Goal: Information Seeking & Learning: Learn about a topic

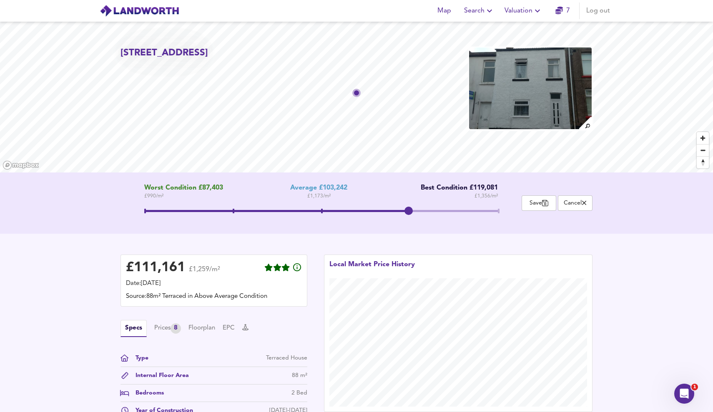
click at [531, 6] on span "Valuation" at bounding box center [523, 11] width 38 height 12
click at [519, 48] on li "Valuation Report History" at bounding box center [524, 45] width 100 height 15
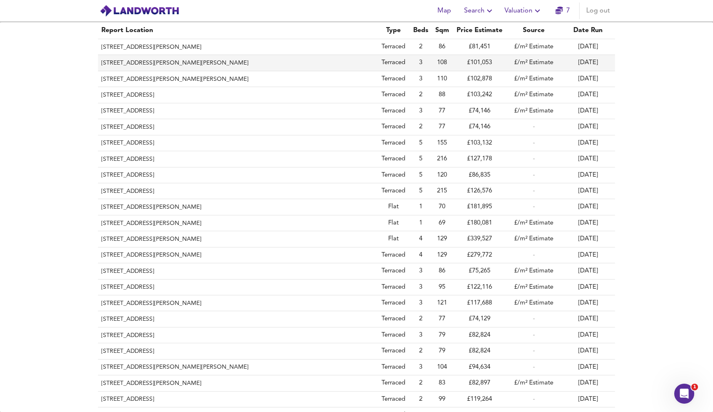
click at [264, 60] on th "[STREET_ADDRESS][PERSON_NAME][PERSON_NAME]" at bounding box center [237, 63] width 279 height 16
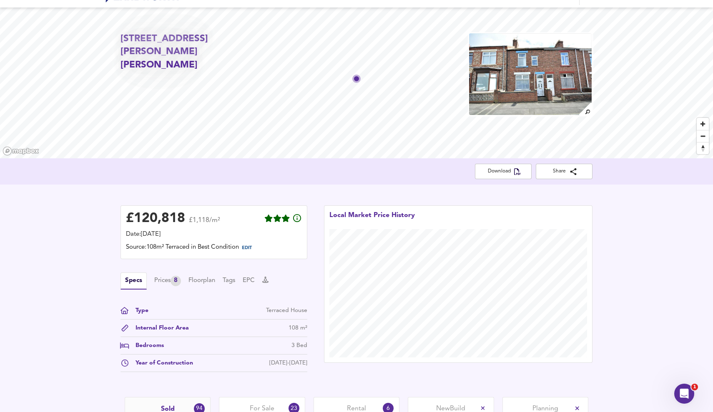
scroll to position [243, 0]
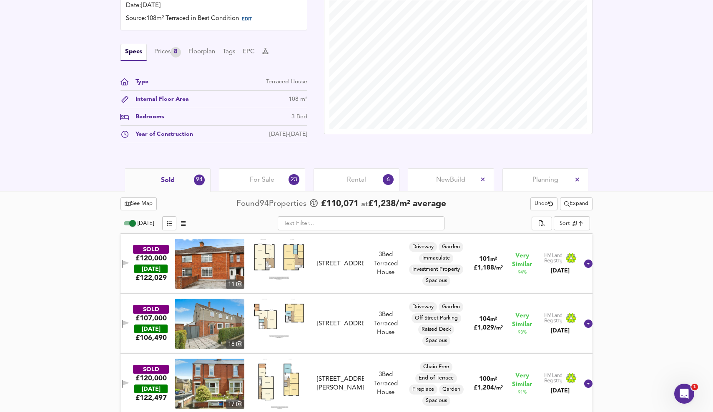
click at [194, 175] on div "Sold 94" at bounding box center [168, 179] width 86 height 23
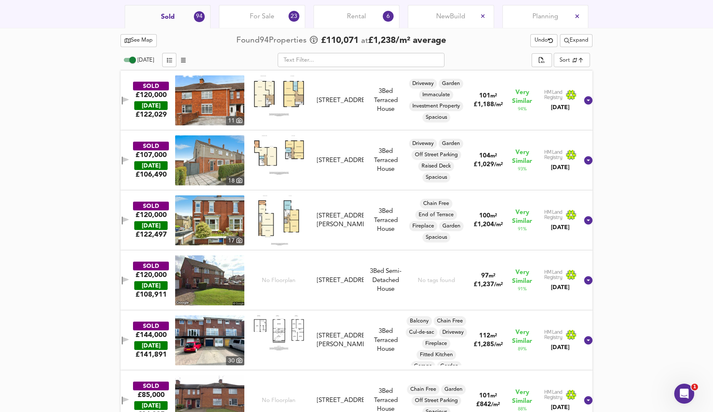
scroll to position [407, 0]
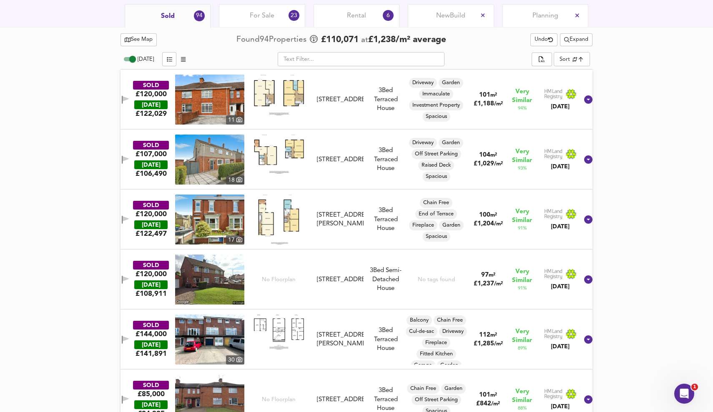
click at [314, 203] on div at bounding box center [278, 220] width 69 height 50
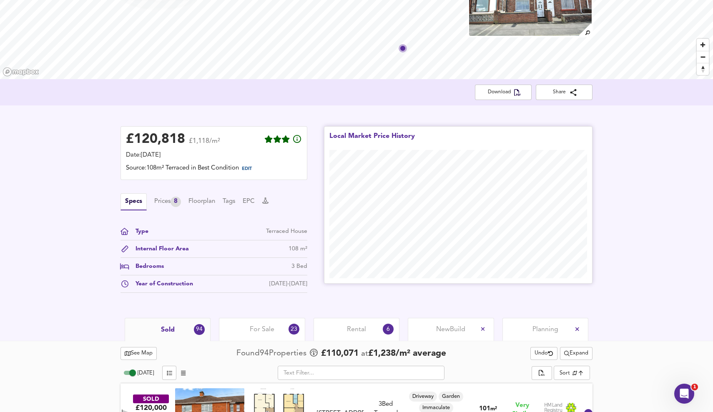
scroll to position [107, 0]
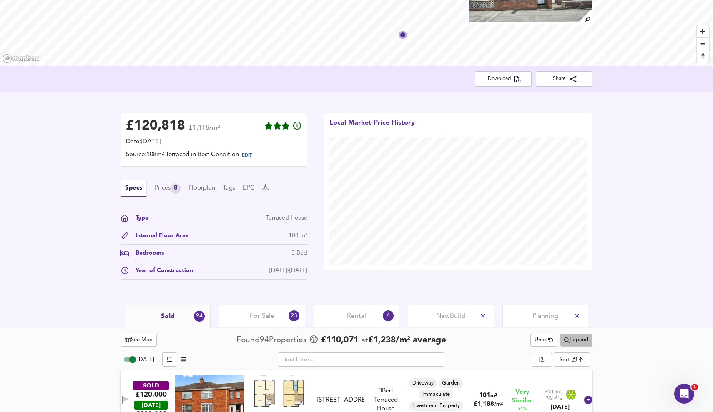
click at [578, 343] on span "Expand" at bounding box center [576, 341] width 24 height 10
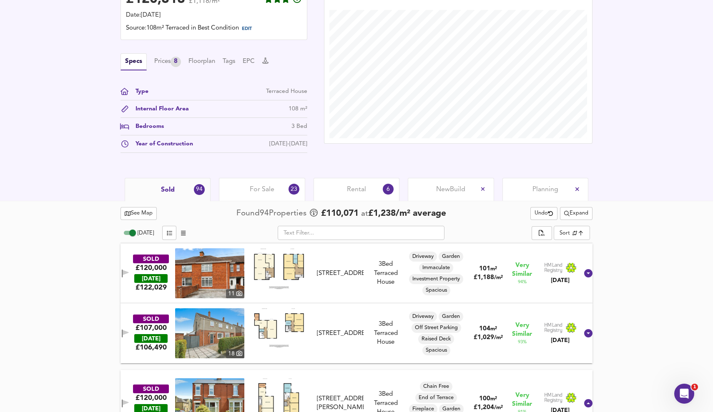
scroll to position [246, 0]
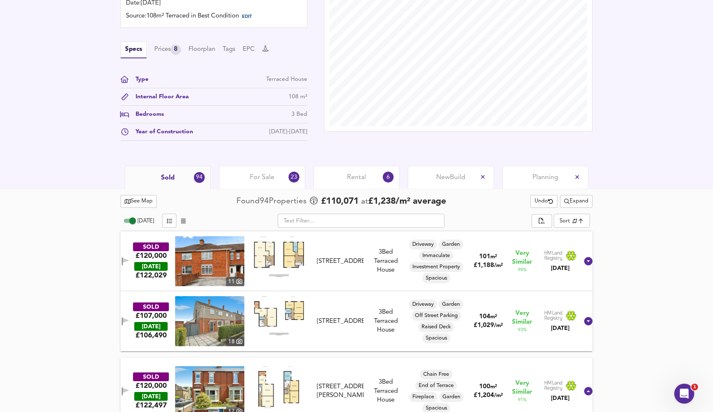
click at [273, 183] on div "For Sale 23" at bounding box center [262, 177] width 86 height 23
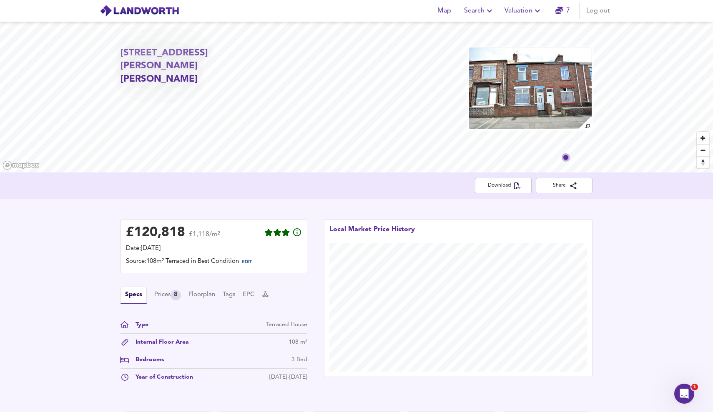
click at [591, 126] on img at bounding box center [585, 123] width 15 height 15
